Goal: Task Accomplishment & Management: Manage account settings

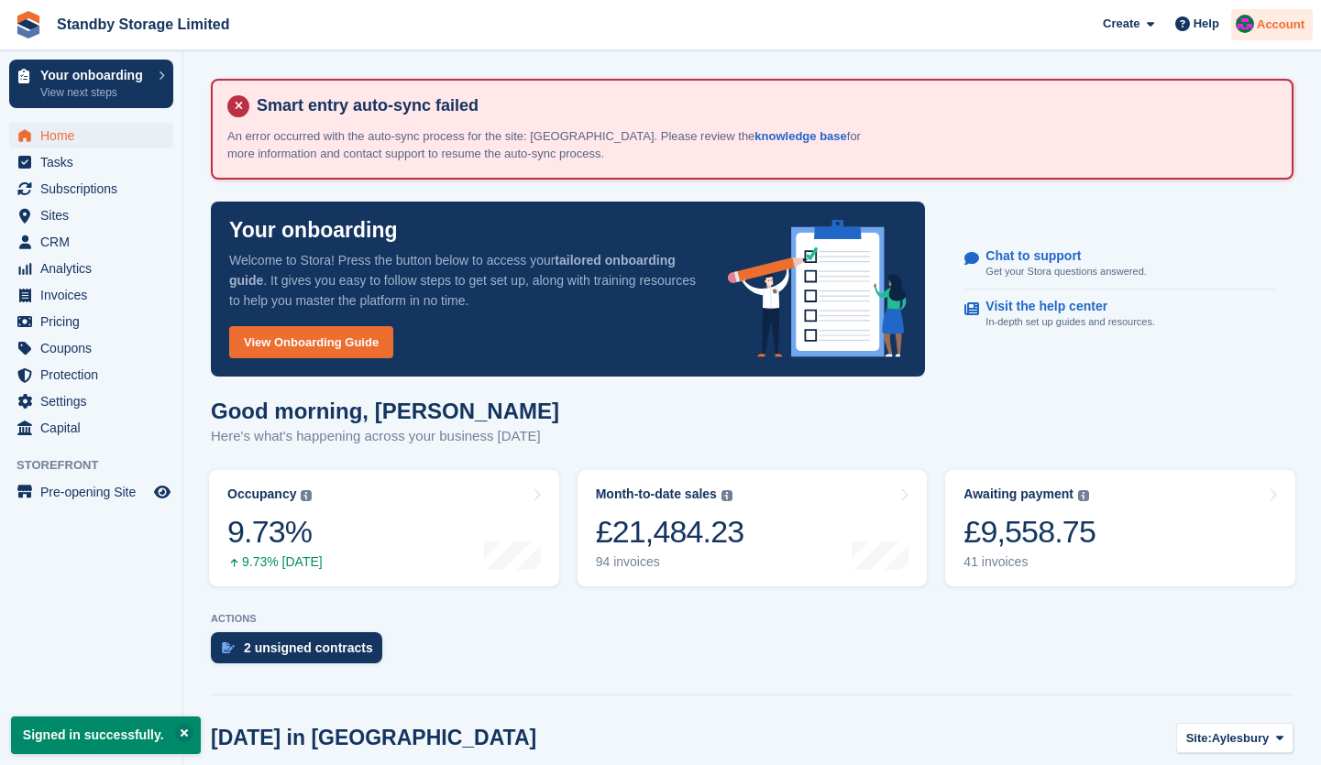
click at [1303, 22] on span "Account" at bounding box center [1281, 25] width 48 height 18
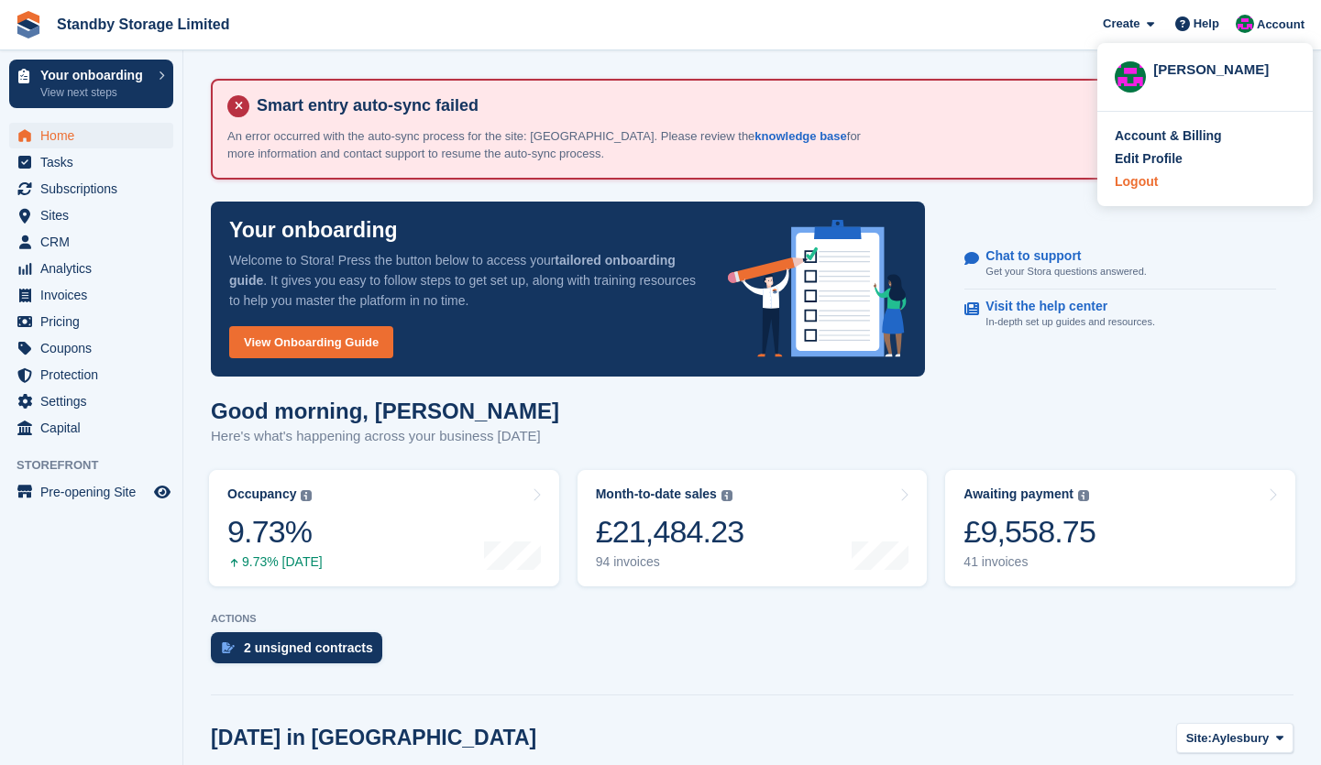
click at [1159, 178] on div "Logout" at bounding box center [1205, 181] width 181 height 19
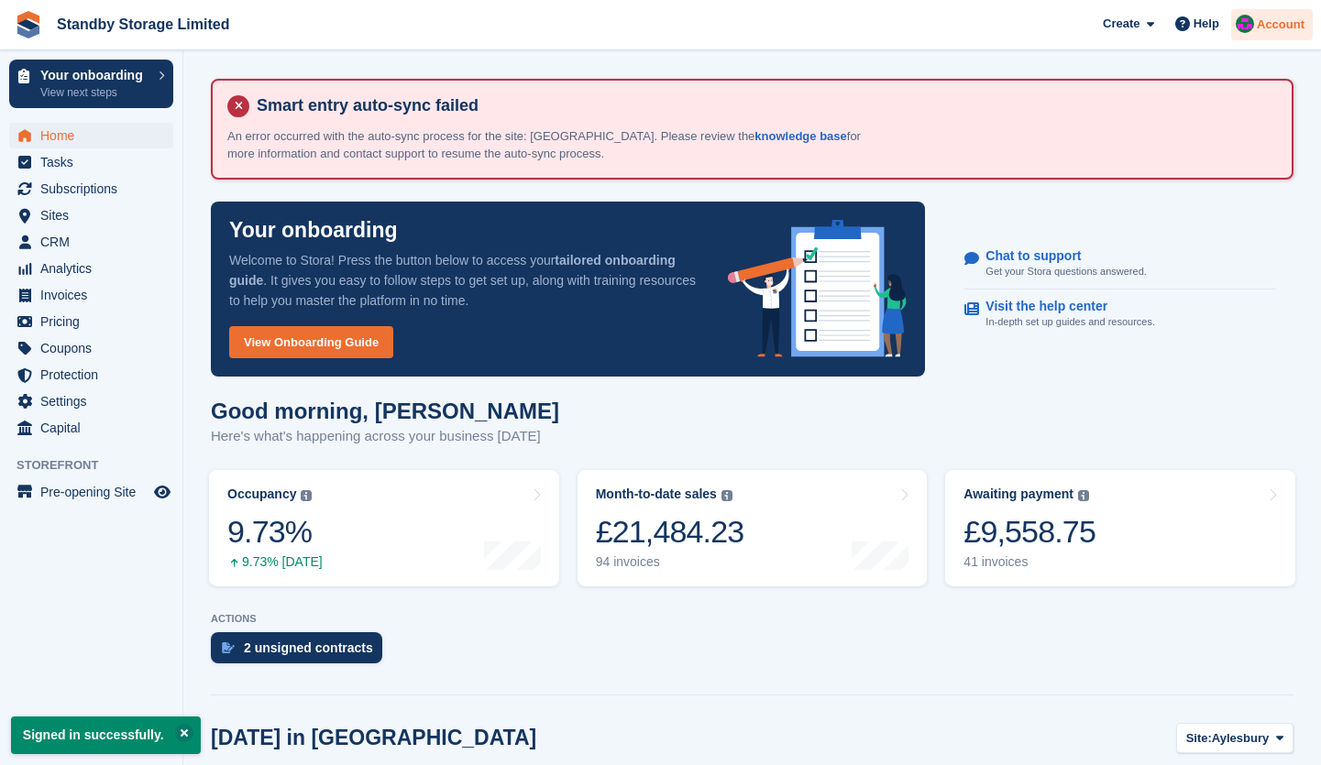
click at [1299, 17] on span "Account" at bounding box center [1281, 25] width 48 height 18
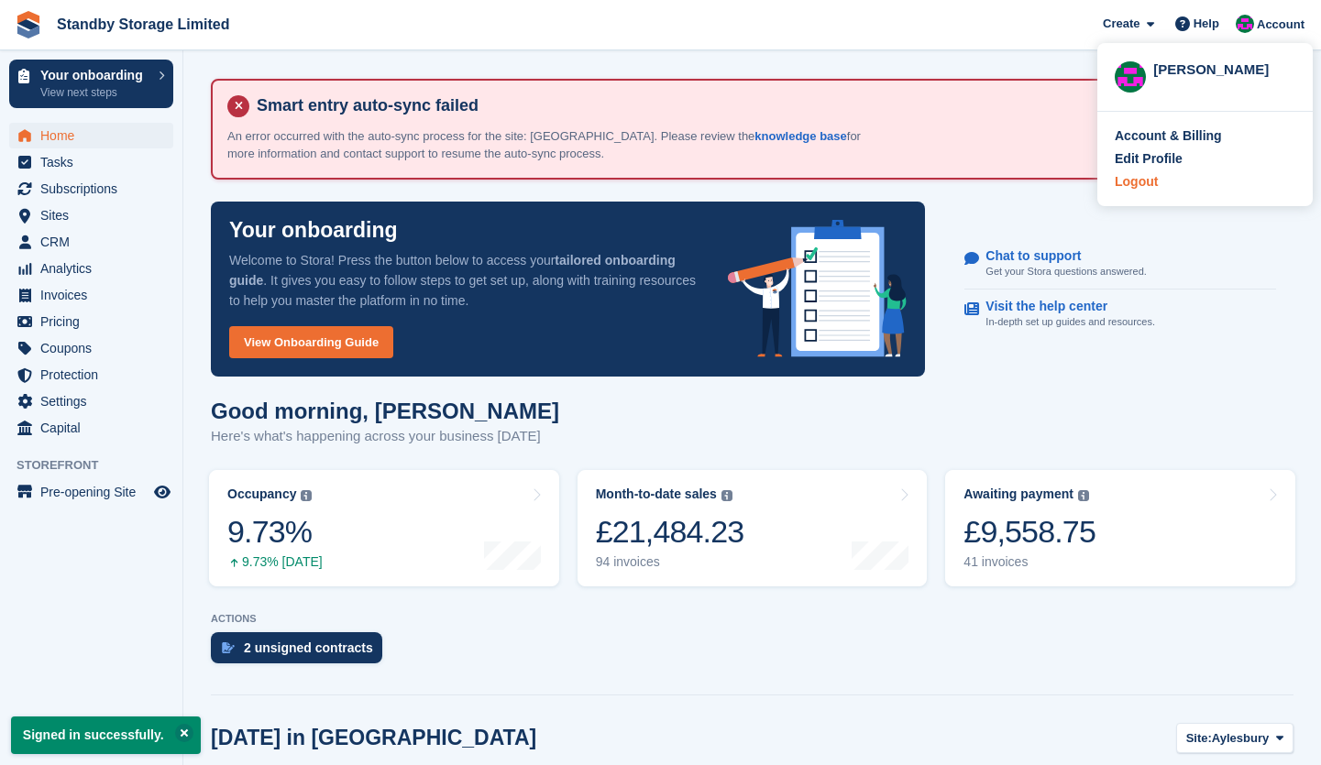
click at [1194, 175] on div "Logout" at bounding box center [1205, 181] width 181 height 19
